Goal: Information Seeking & Learning: Learn about a topic

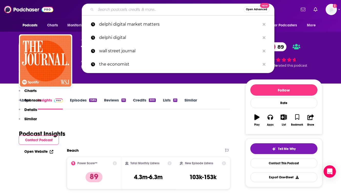
click at [125, 13] on input "Search podcasts, credits, & more..." at bounding box center [170, 9] width 148 height 8
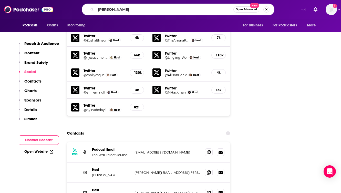
type input "[PERSON_NAME]"
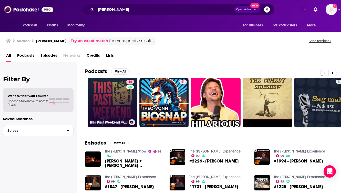
click at [115, 88] on link "88 This Past Weekend w/ [PERSON_NAME]" at bounding box center [113, 103] width 50 height 50
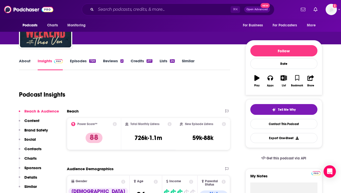
scroll to position [51, 0]
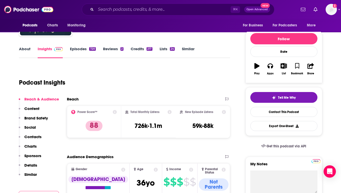
click at [83, 49] on link "Episodes 720" at bounding box center [83, 52] width 26 height 12
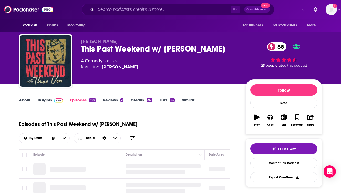
click at [150, 118] on div "Episodes of This Past Weekend w/ [PERSON_NAME] By Date Table" at bounding box center [124, 130] width 211 height 26
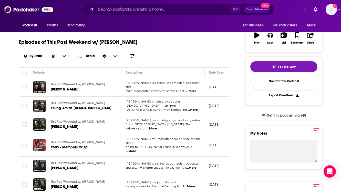
scroll to position [92, 0]
